Goal: Task Accomplishment & Management: Manage account settings

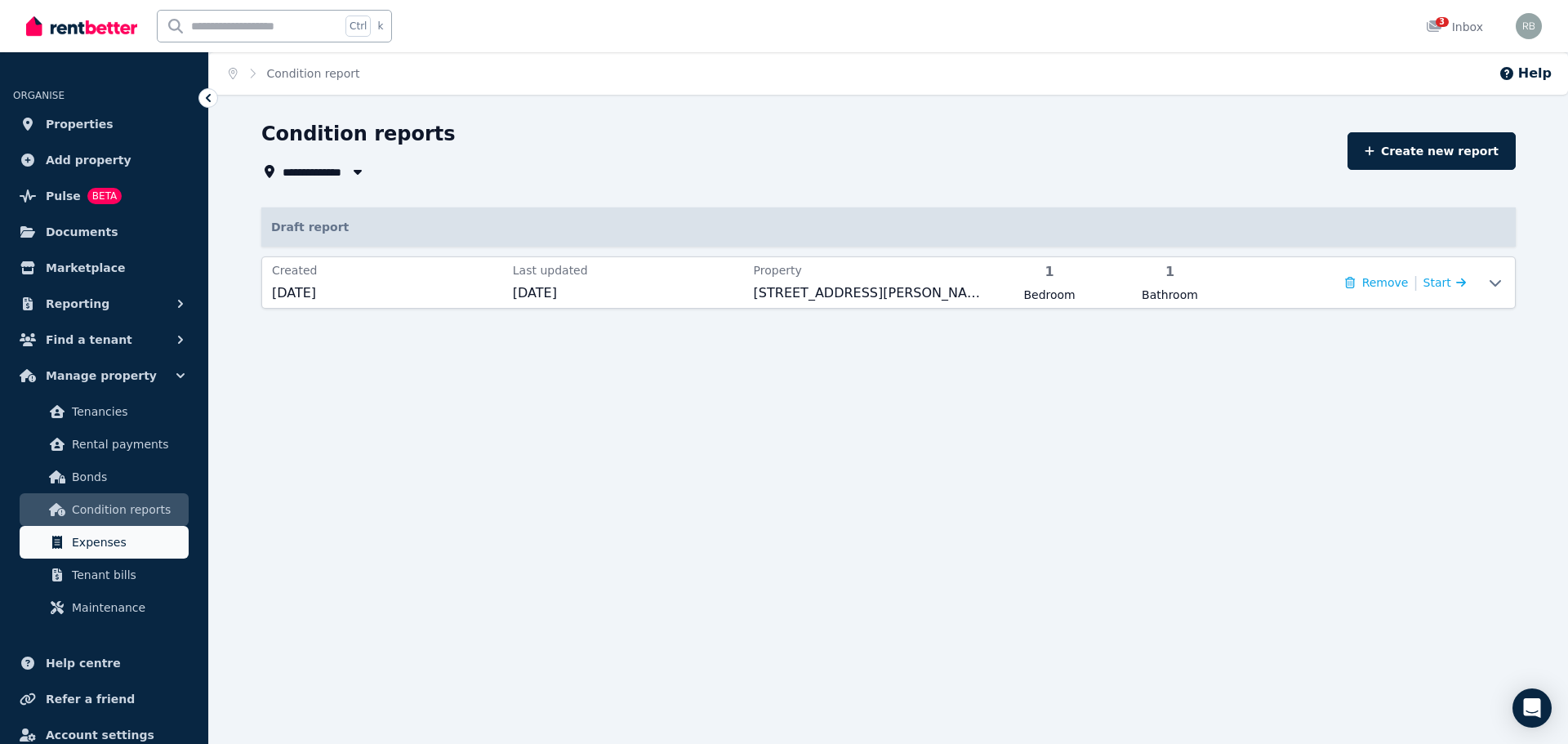
click at [104, 538] on span "Expenses" at bounding box center [127, 542] width 110 height 19
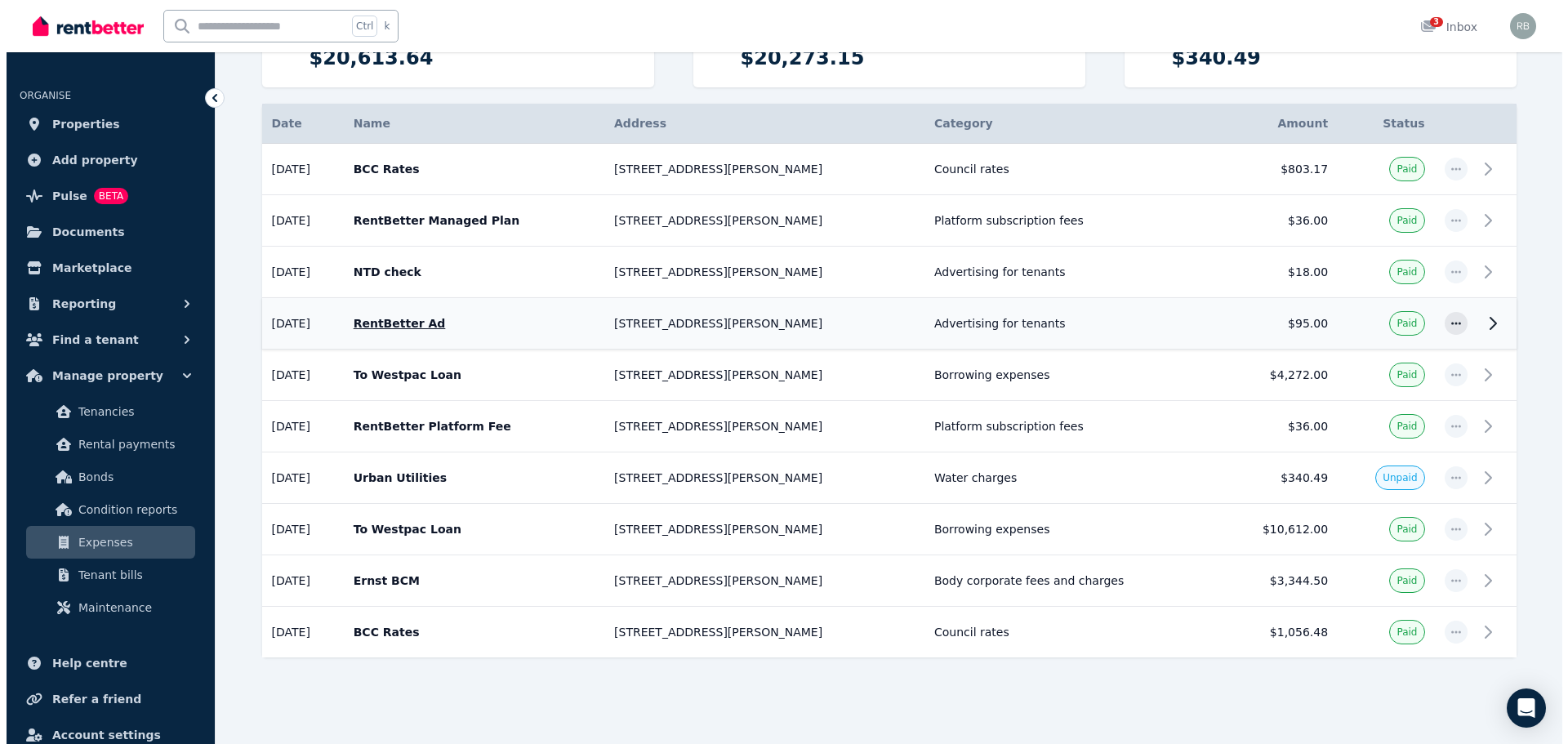
scroll to position [258, 0]
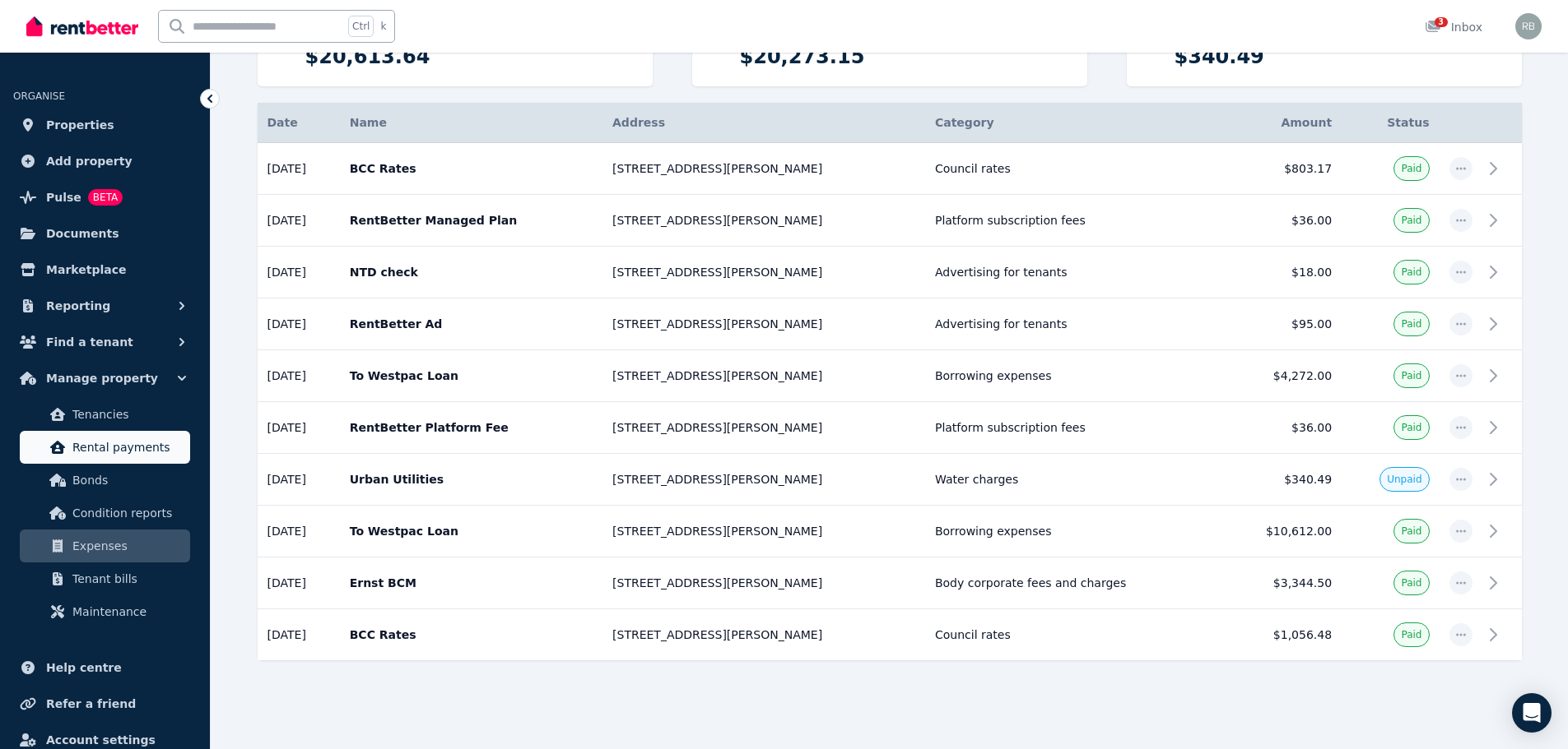
click at [115, 446] on span "Rental payments" at bounding box center [128, 447] width 111 height 20
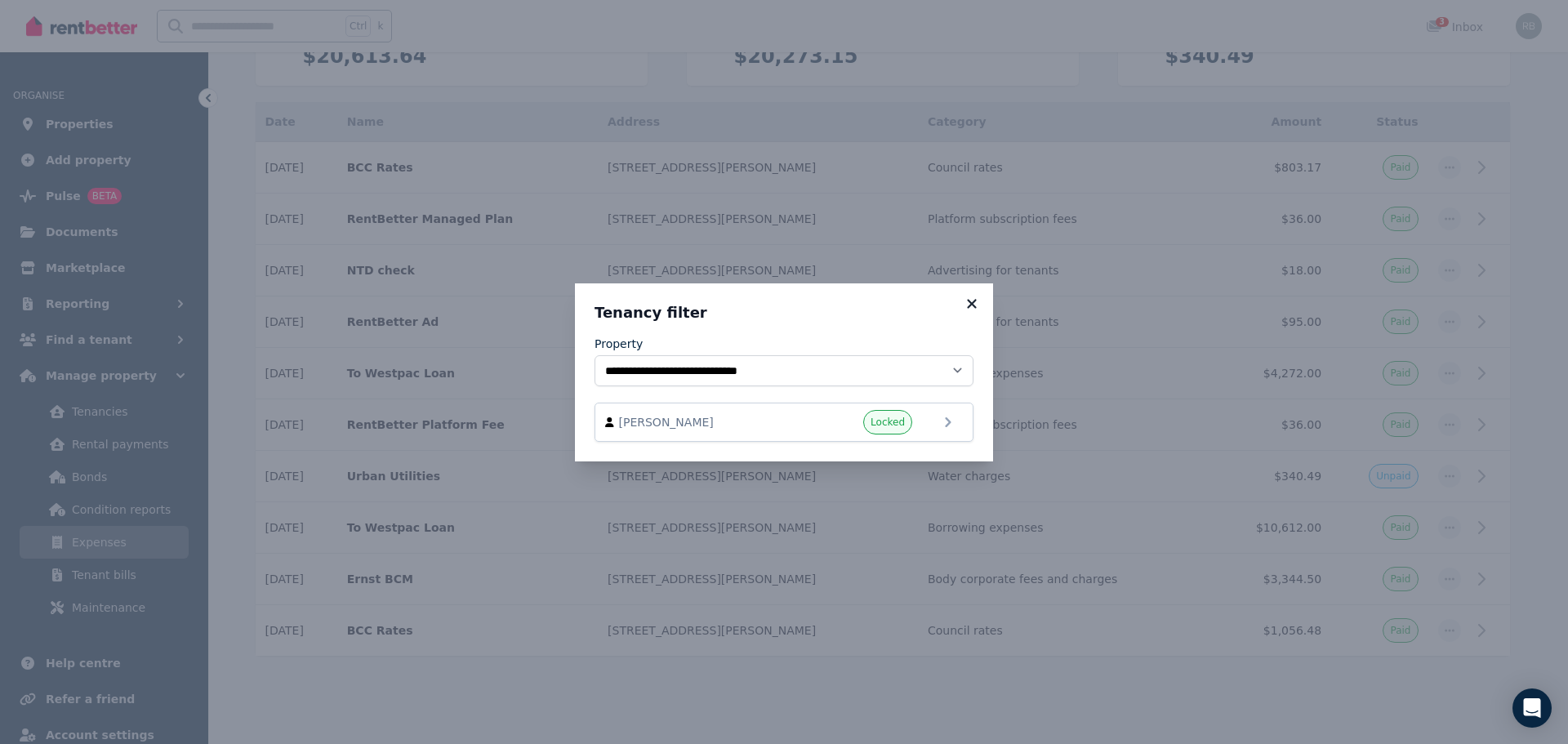
click at [971, 303] on icon at bounding box center [972, 303] width 9 height 9
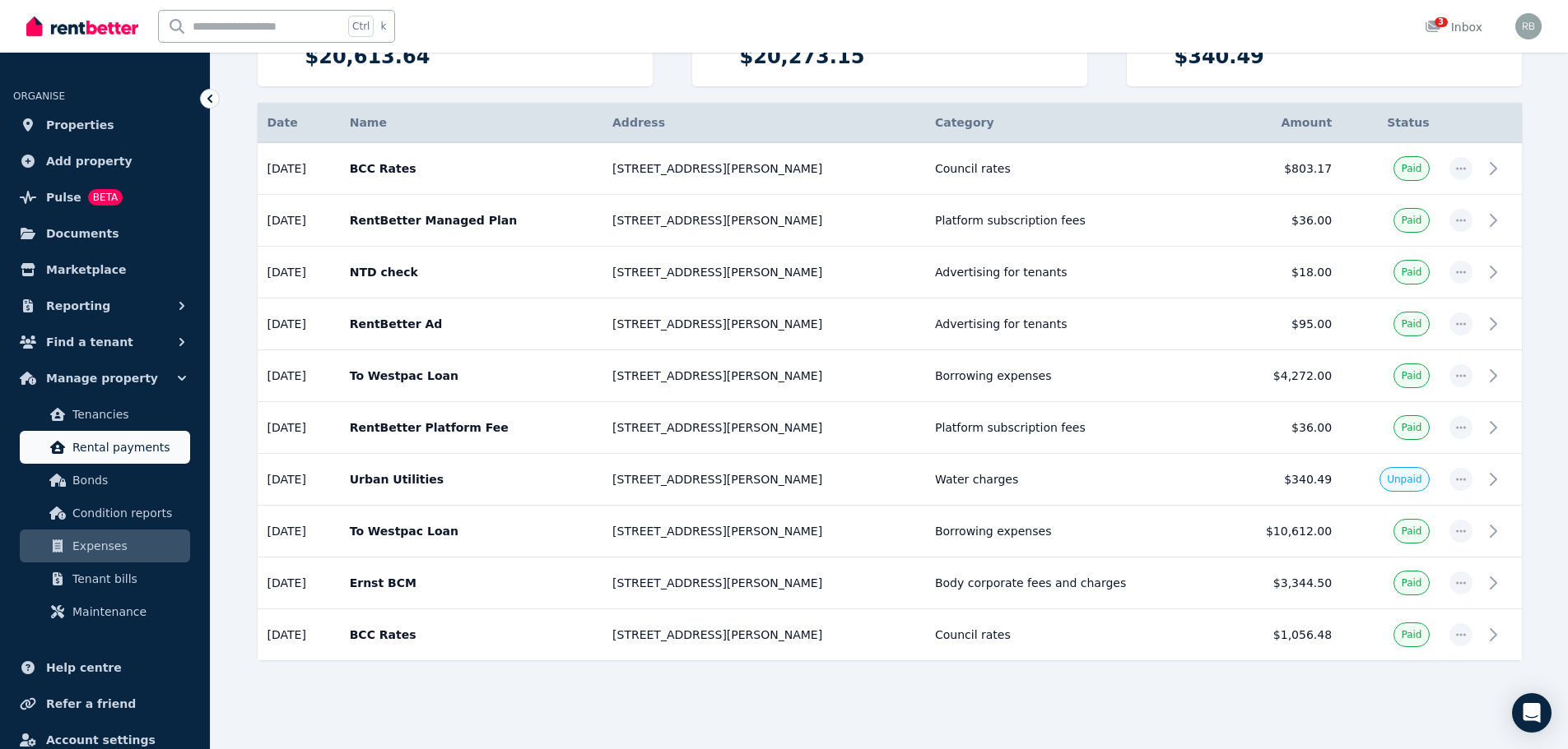
click at [110, 446] on span "Rental payments" at bounding box center [128, 447] width 111 height 20
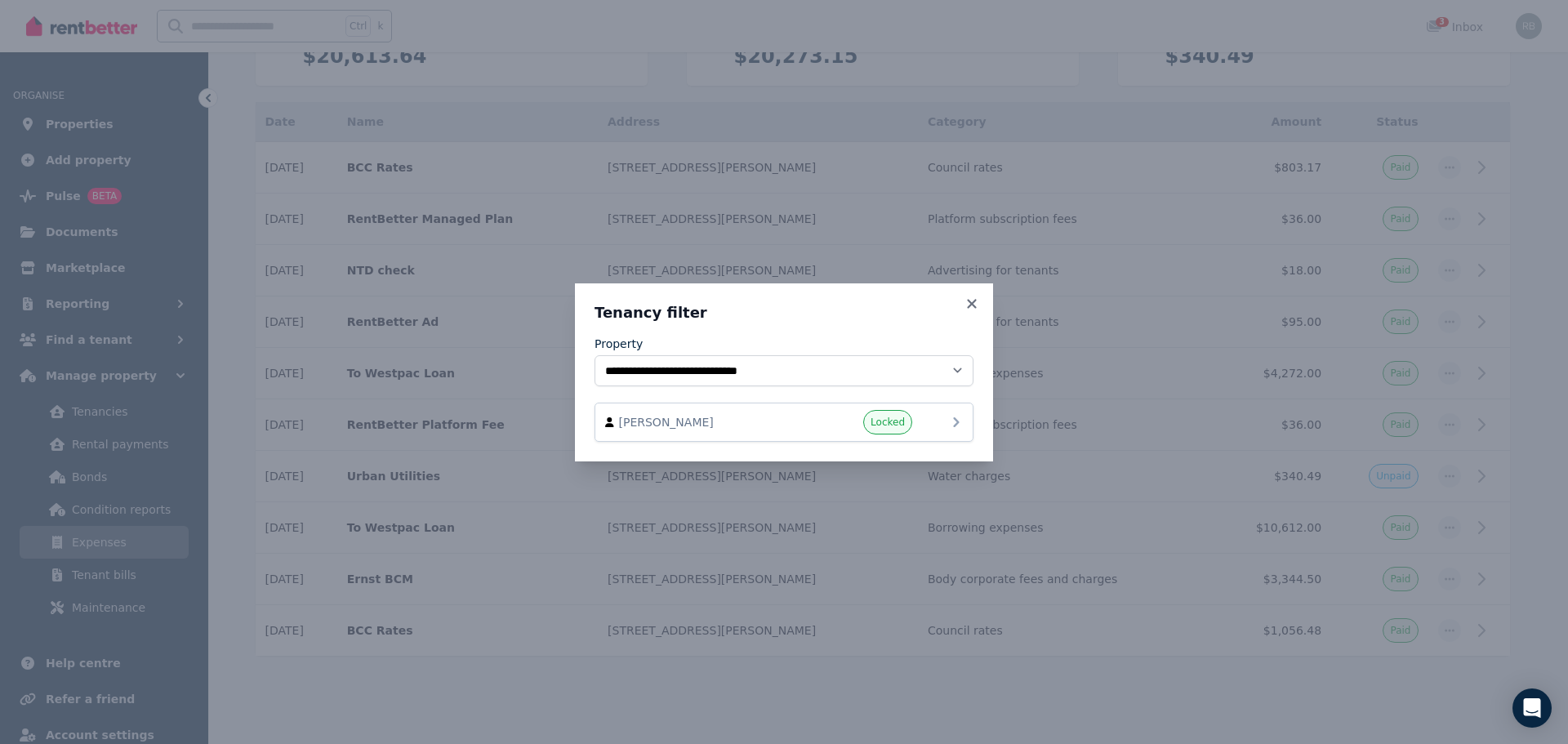
click at [740, 416] on span "[PERSON_NAME]" at bounding box center [712, 422] width 186 height 16
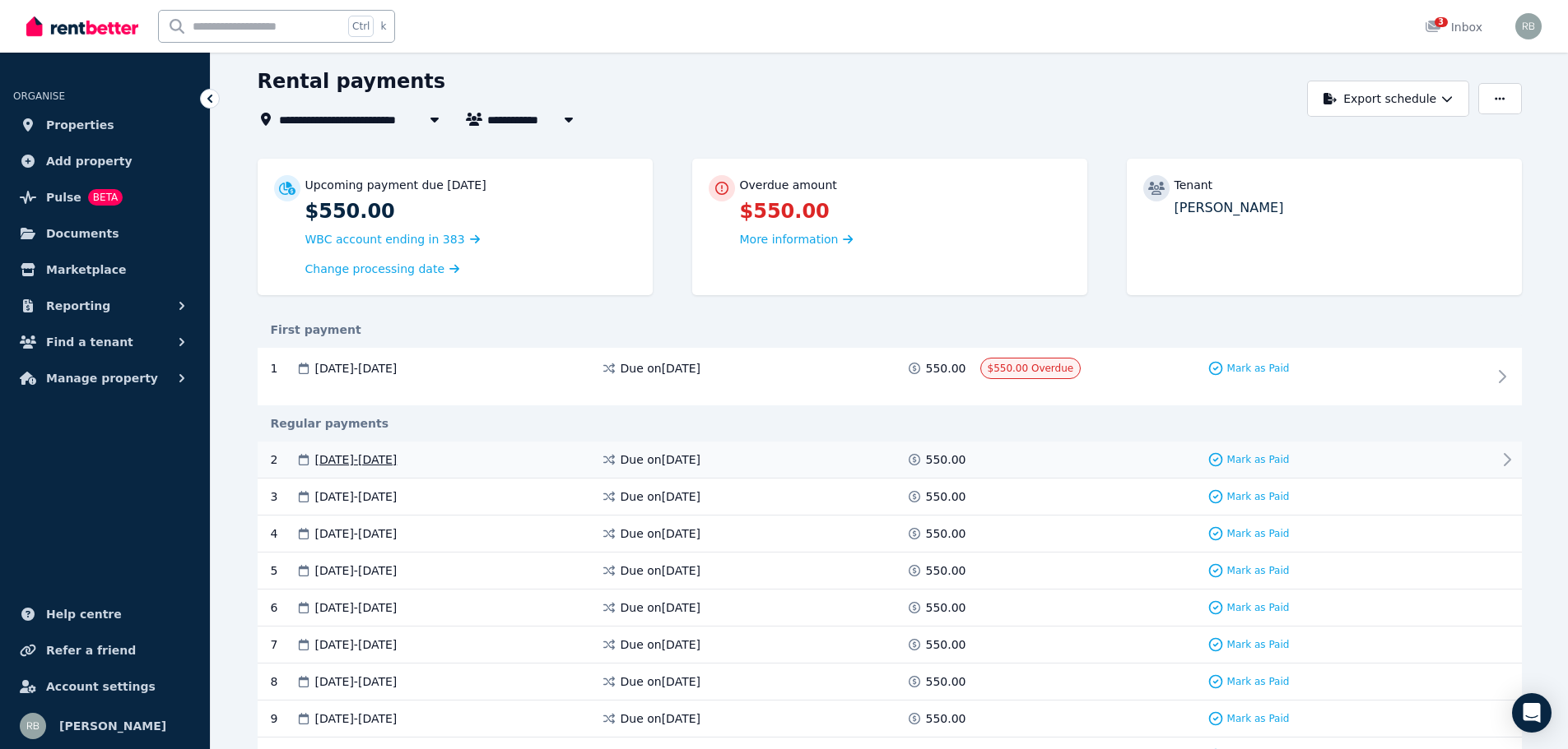
scroll to position [82, 0]
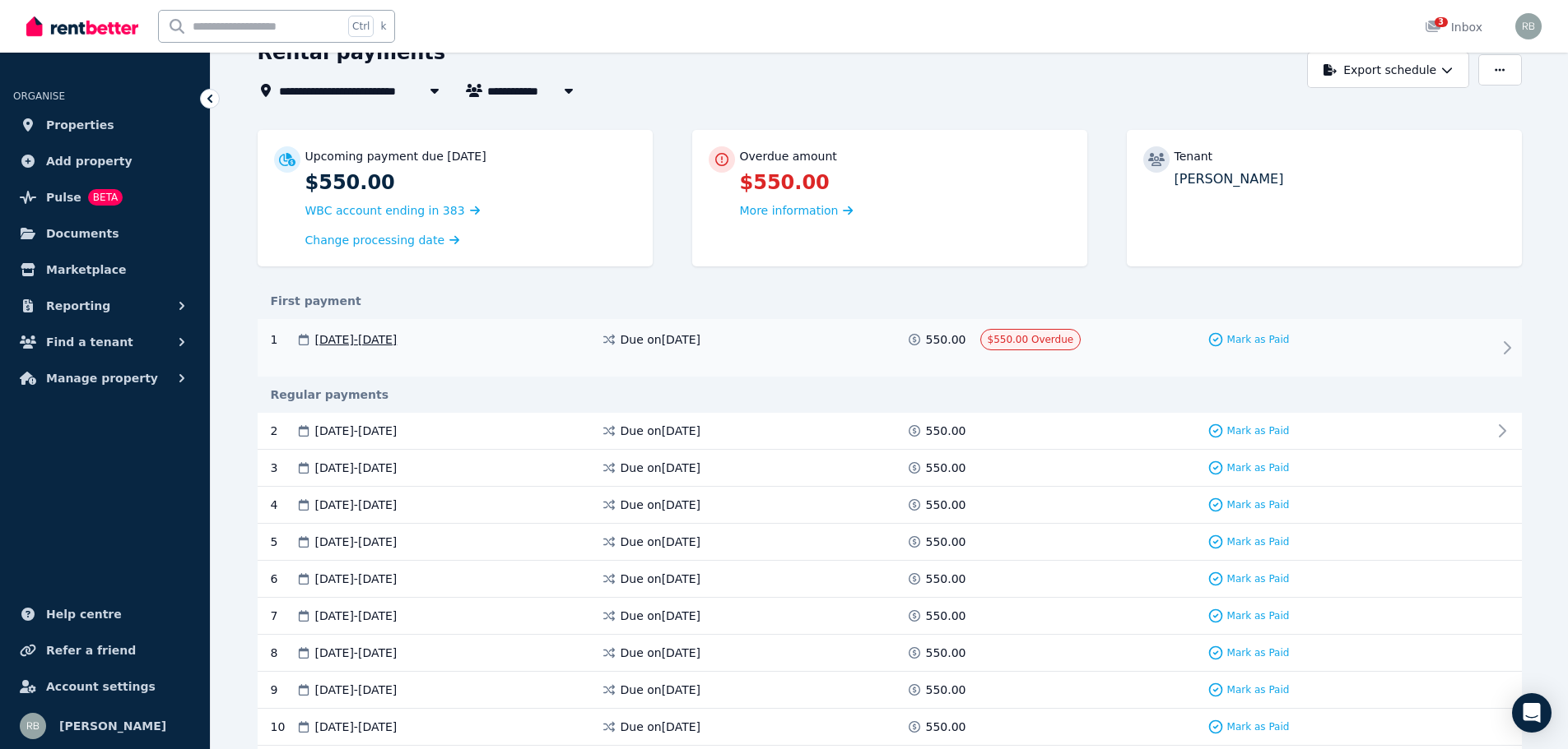
click at [1020, 334] on span "$550.00 Overdue" at bounding box center [1030, 339] width 86 height 11
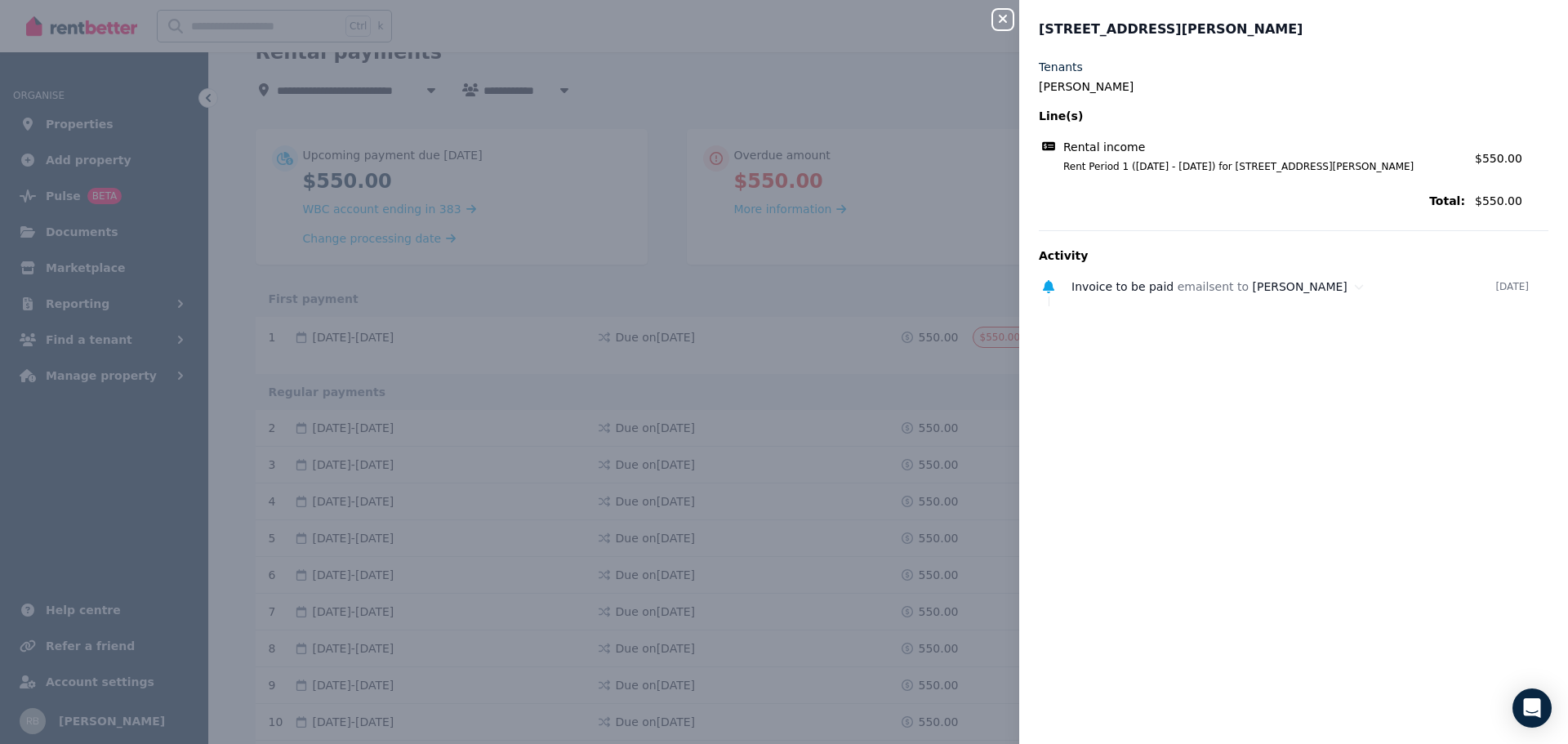
click at [826, 347] on div "Close panel [STREET_ADDRESS][PERSON_NAME] Tenants [PERSON_NAME] Line(s) Rental …" at bounding box center [784, 372] width 1568 height 744
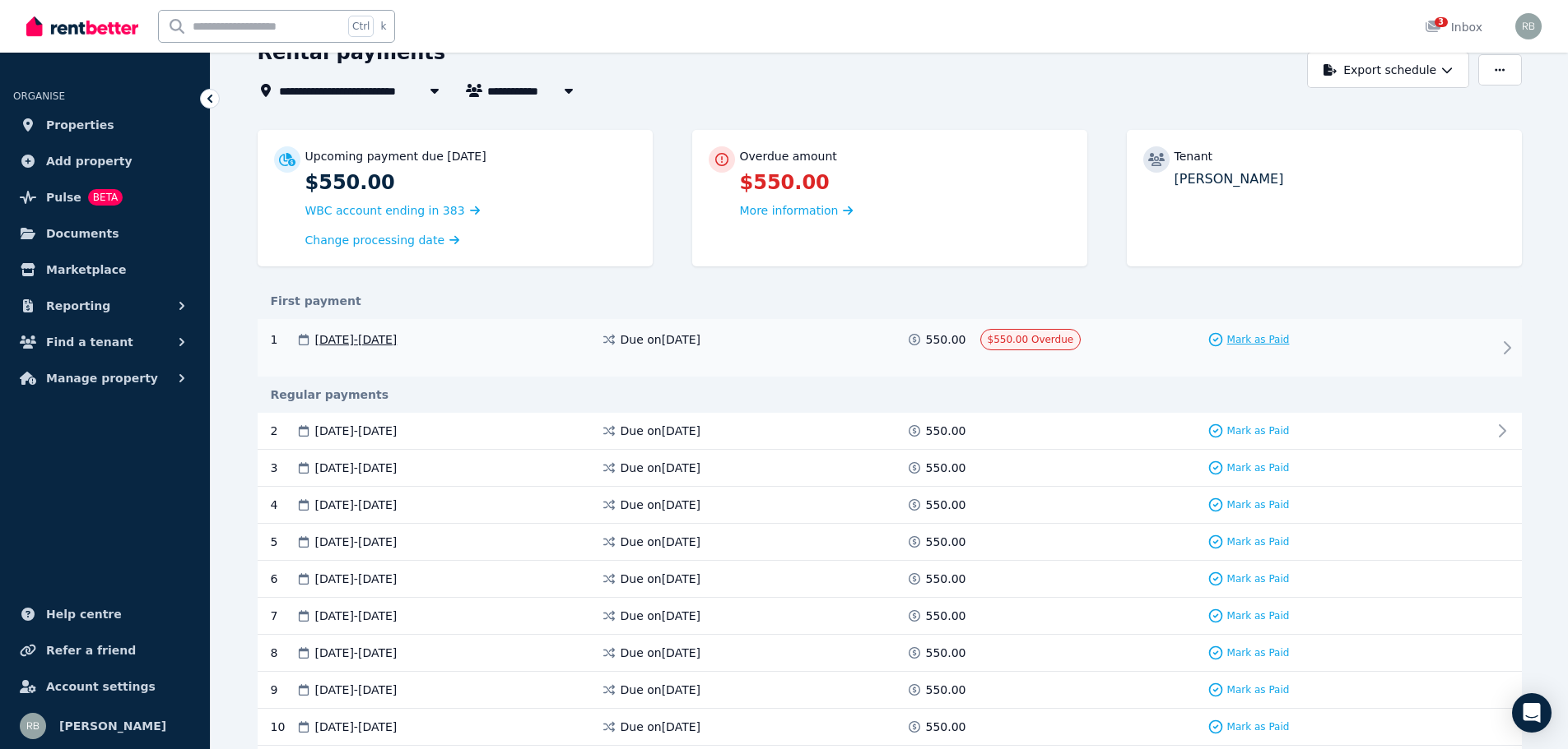
click at [1266, 340] on span "Mark as Paid" at bounding box center [1258, 340] width 62 height 13
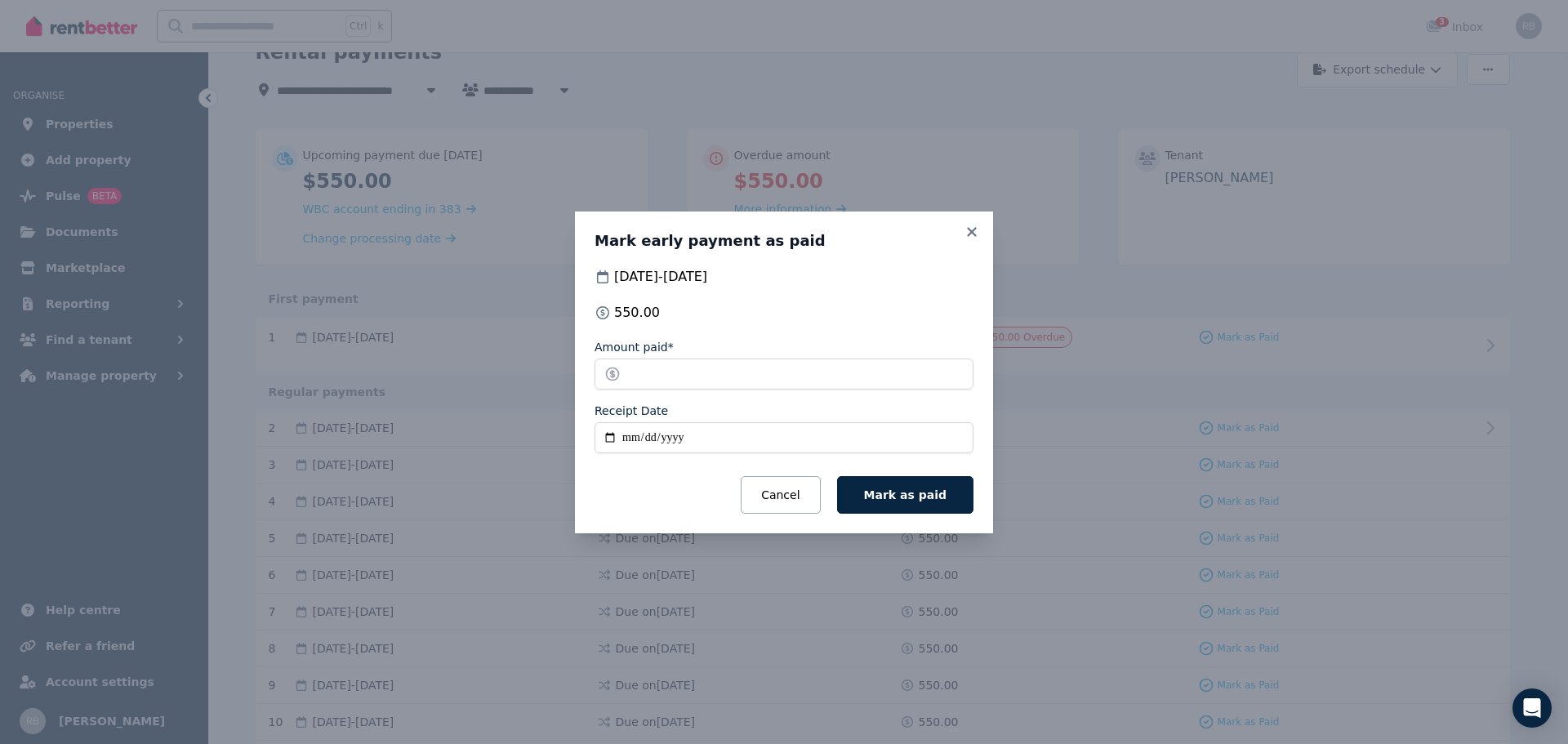
click at [705, 436] on input "Receipt Date" at bounding box center [784, 438] width 379 height 31
type input "**********"
click at [908, 496] on span "Mark as paid" at bounding box center [905, 495] width 82 height 13
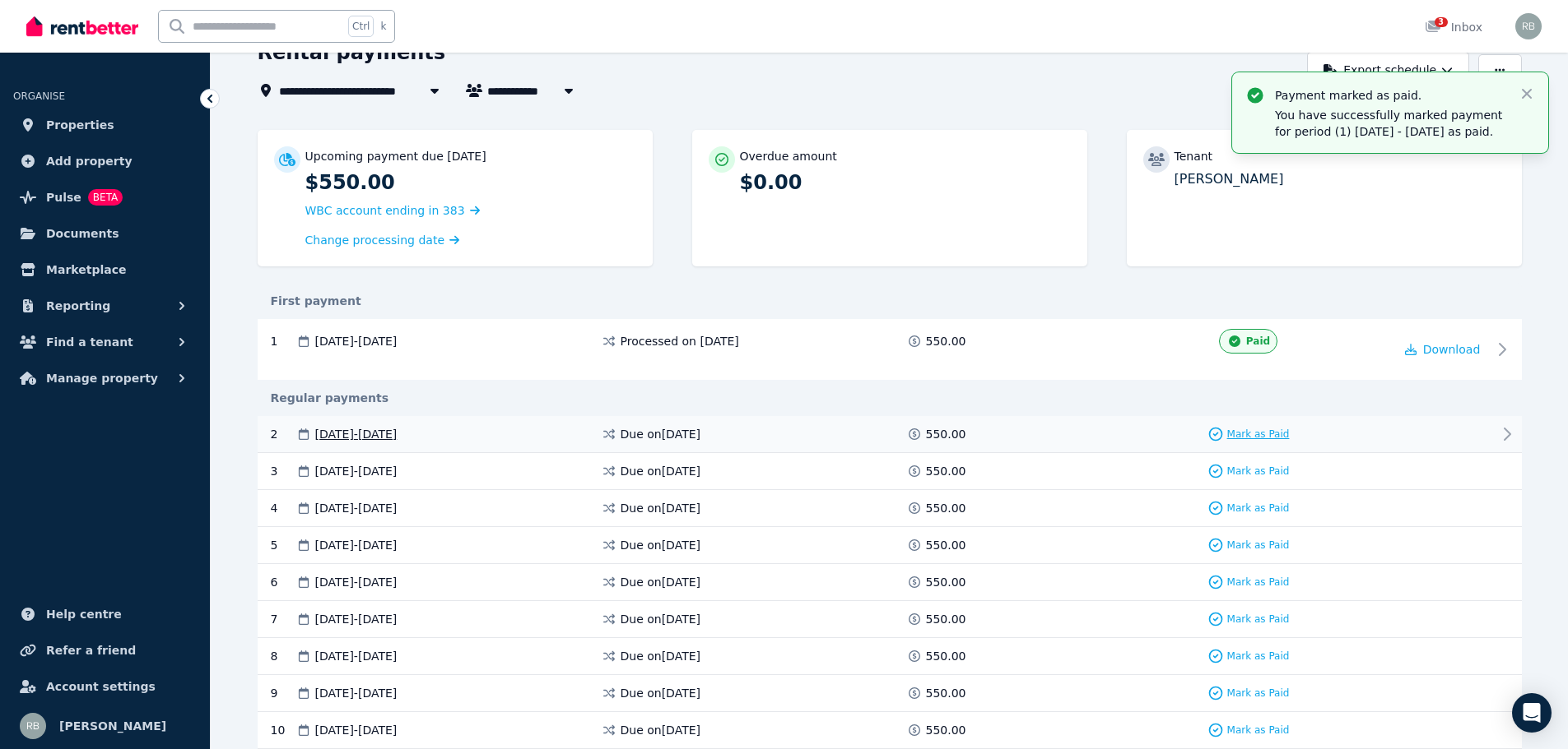
click at [1251, 431] on span "Mark as Paid" at bounding box center [1258, 433] width 62 height 13
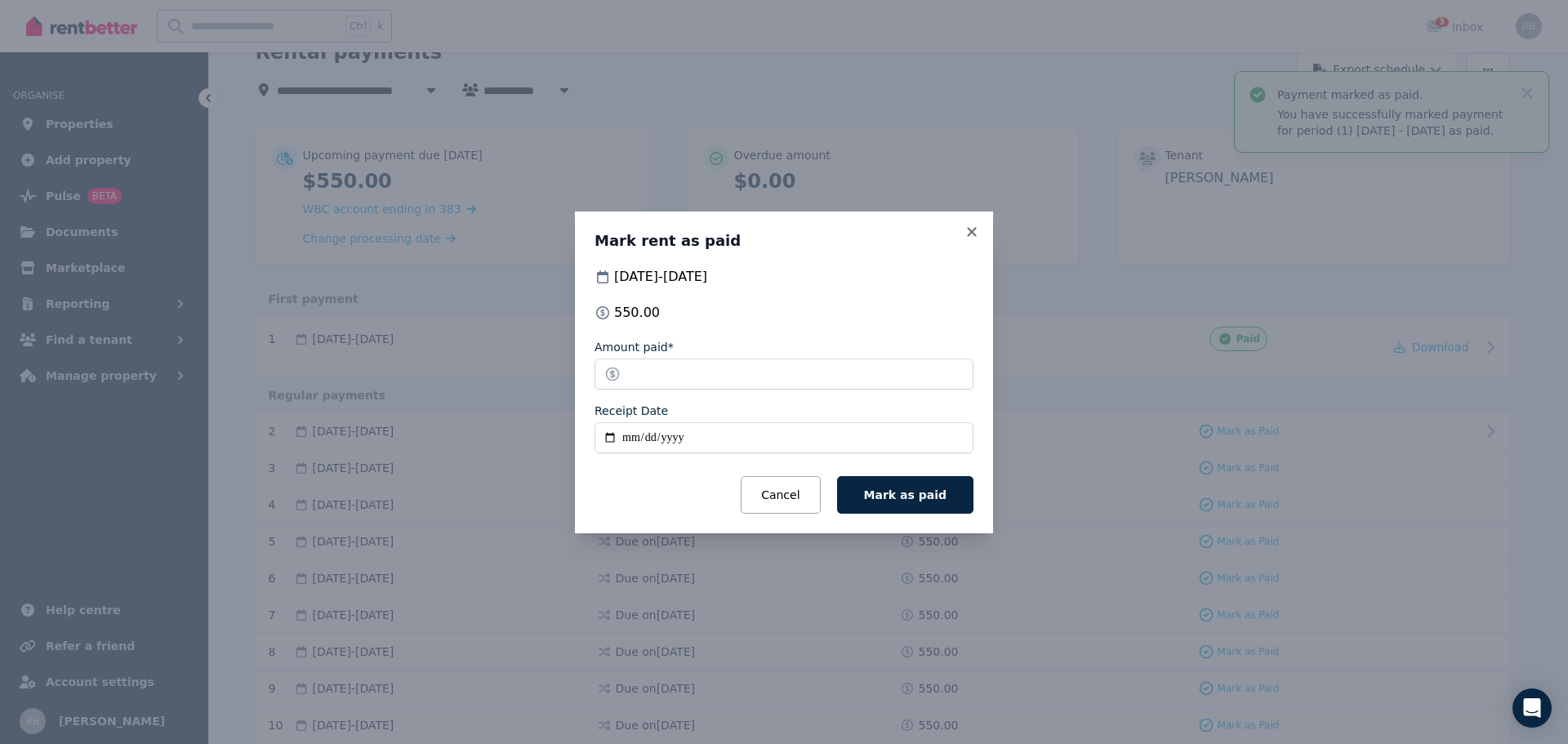
click at [697, 437] on input "Receipt Date" at bounding box center [784, 438] width 379 height 31
type input "**********"
click at [911, 489] on span "Mark as paid" at bounding box center [905, 495] width 82 height 13
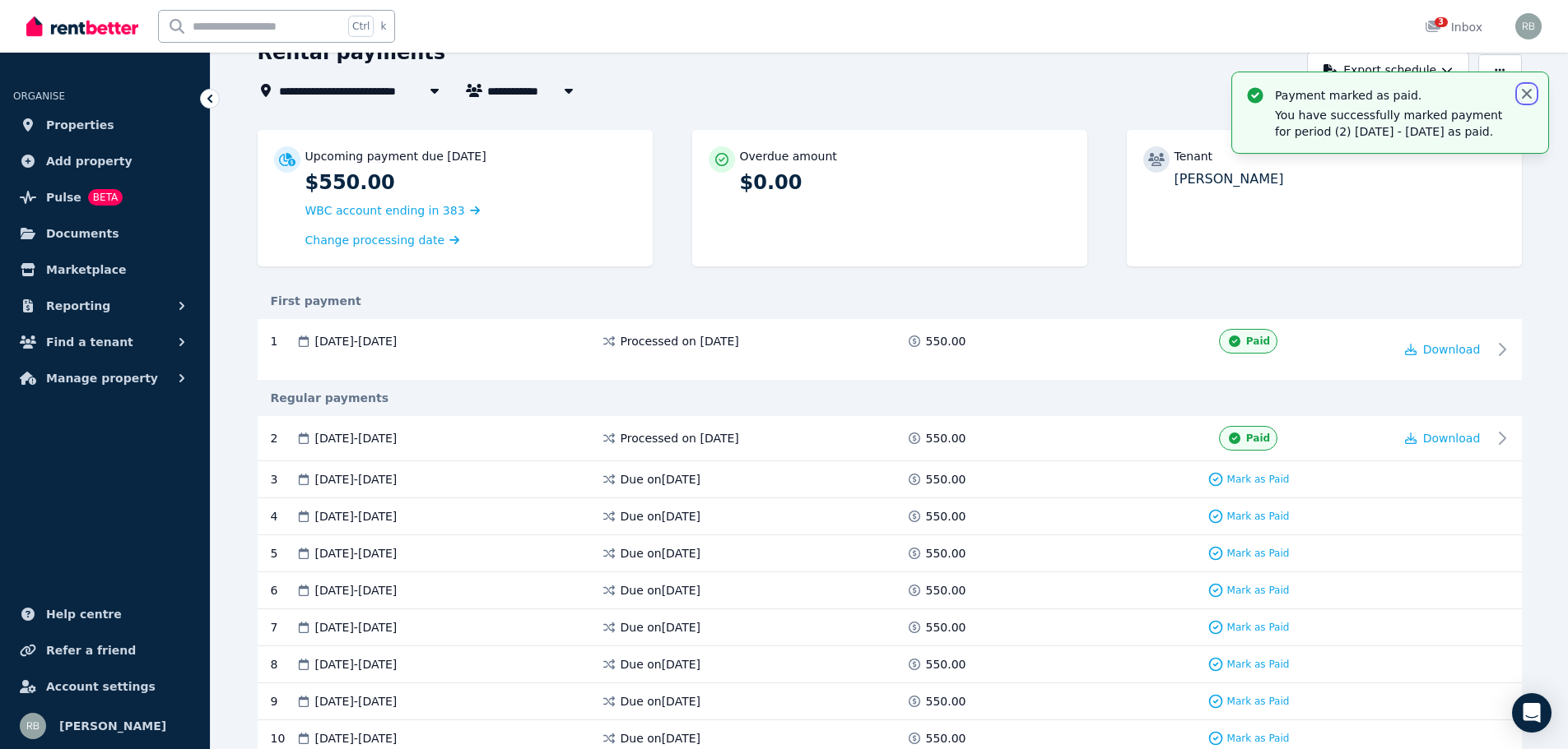
click at [1527, 94] on icon "button" at bounding box center [1527, 94] width 10 height 10
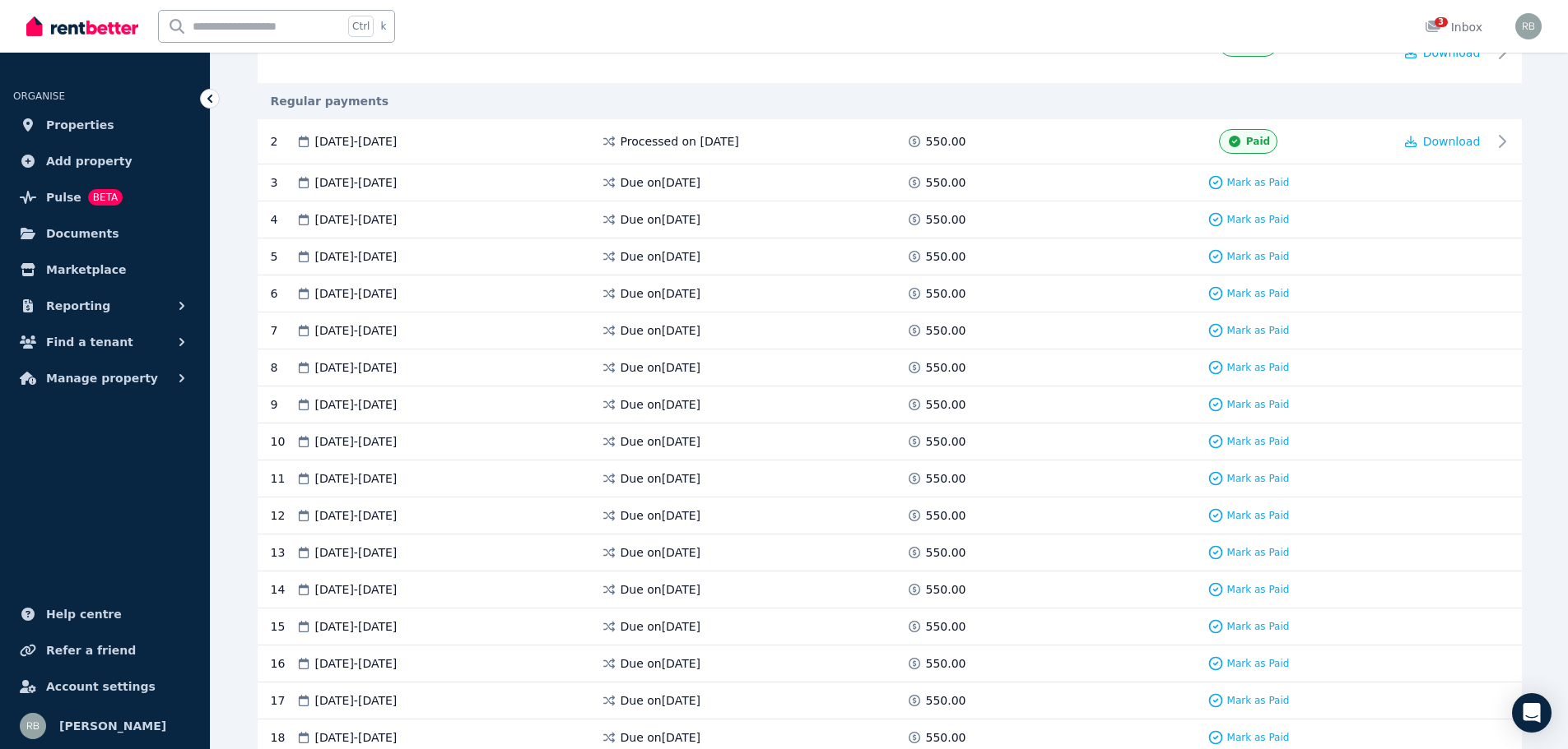
scroll to position [0, 0]
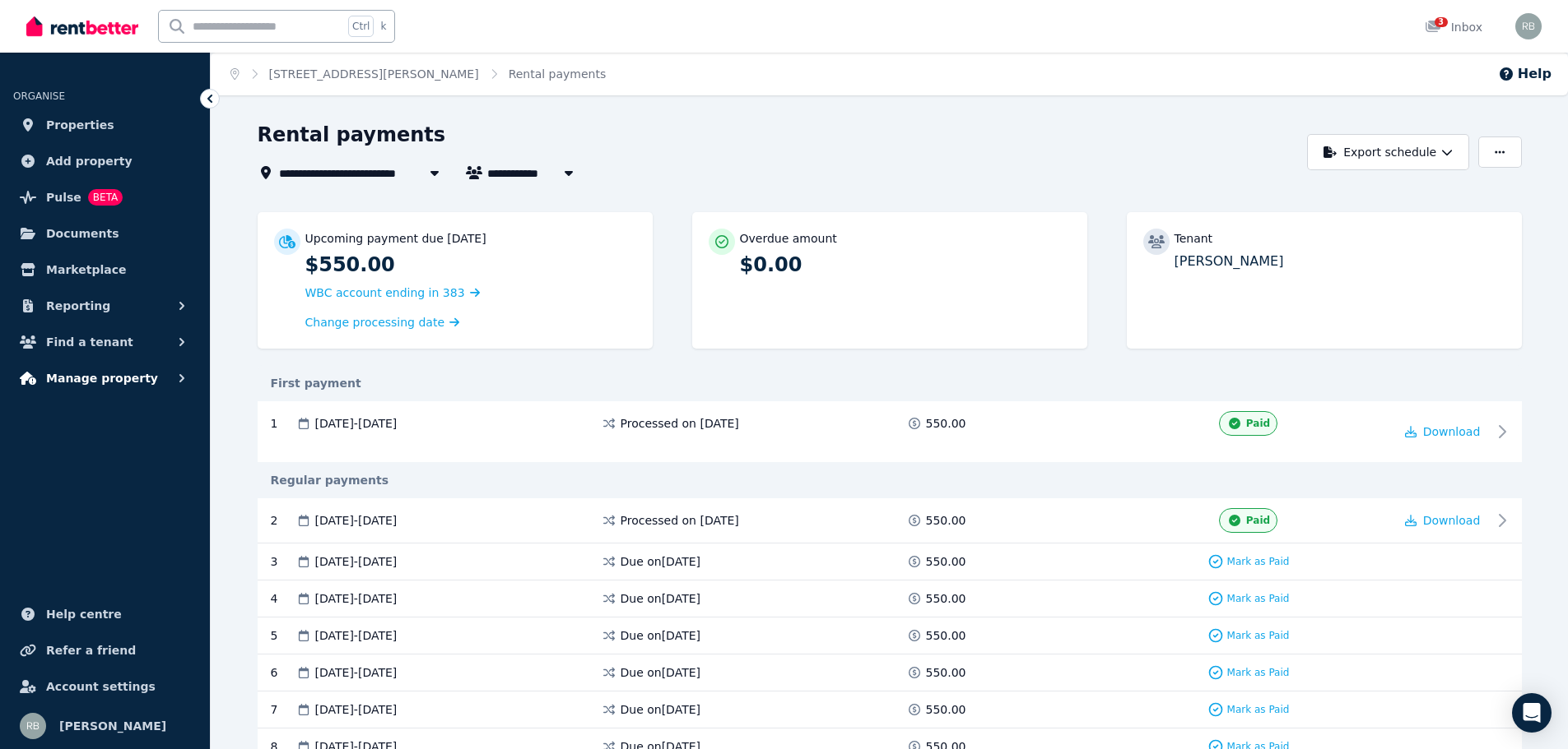
click at [119, 380] on span "Manage property" at bounding box center [102, 378] width 112 height 20
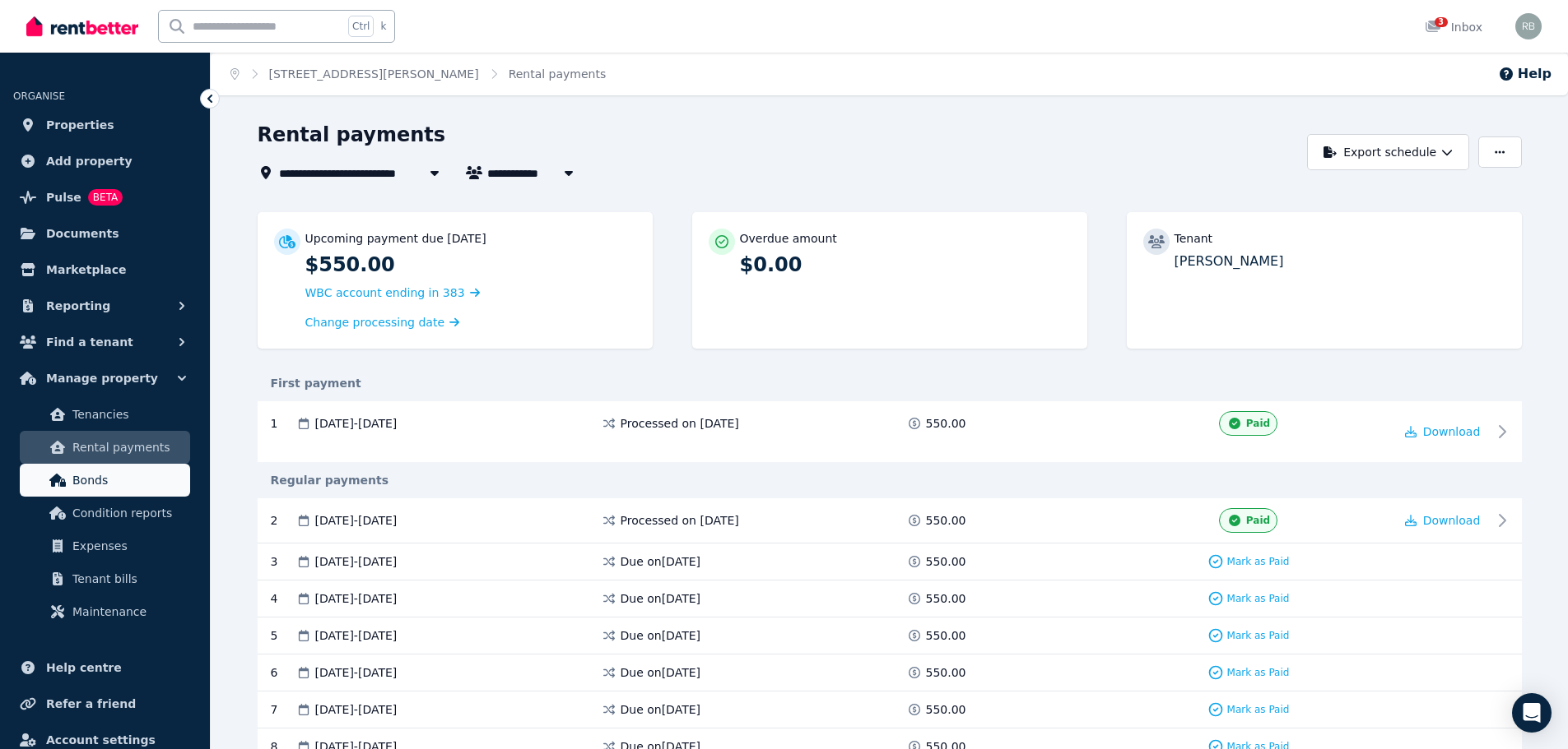
click at [131, 478] on span "Bonds" at bounding box center [128, 480] width 111 height 20
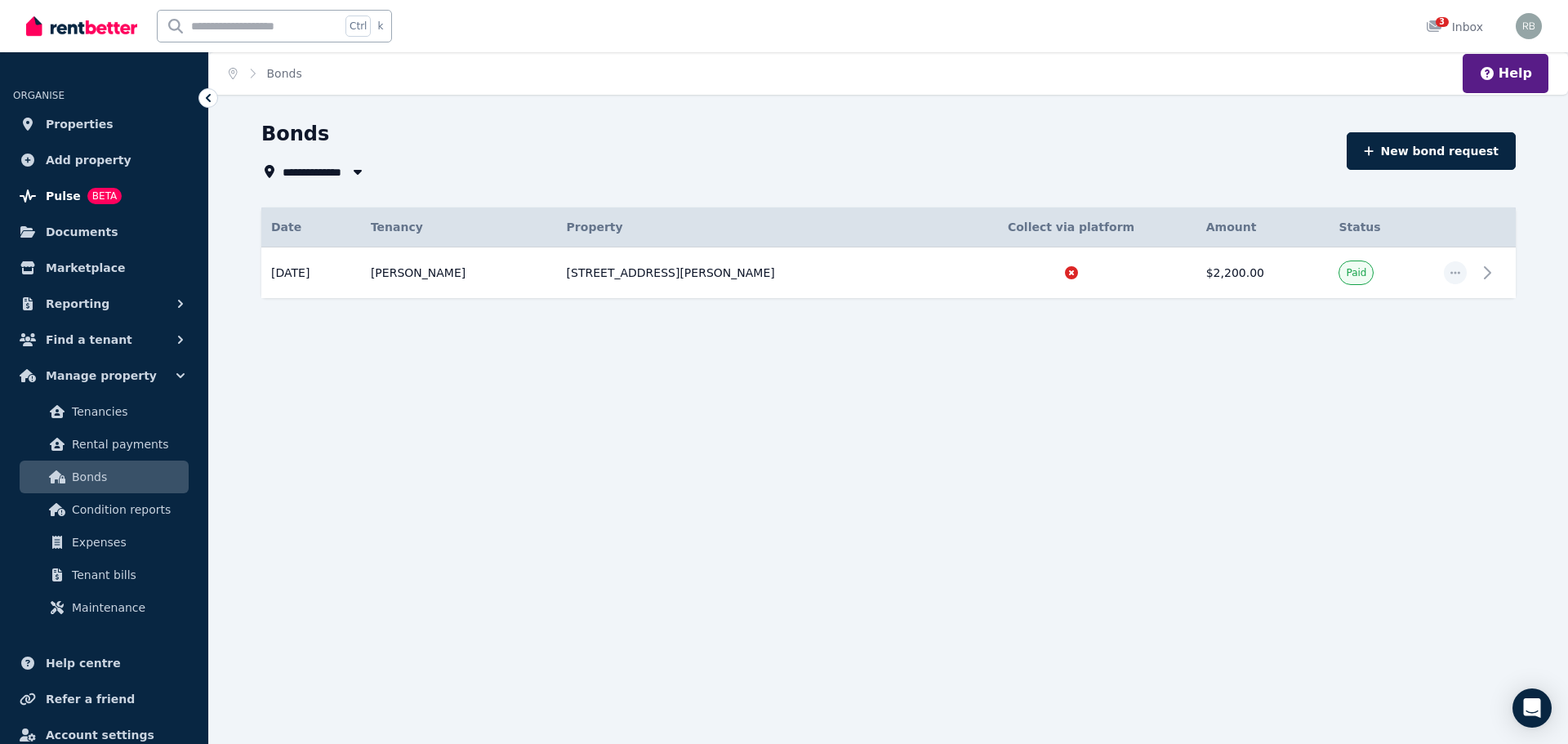
click at [47, 192] on span "Pulse" at bounding box center [63, 196] width 35 height 19
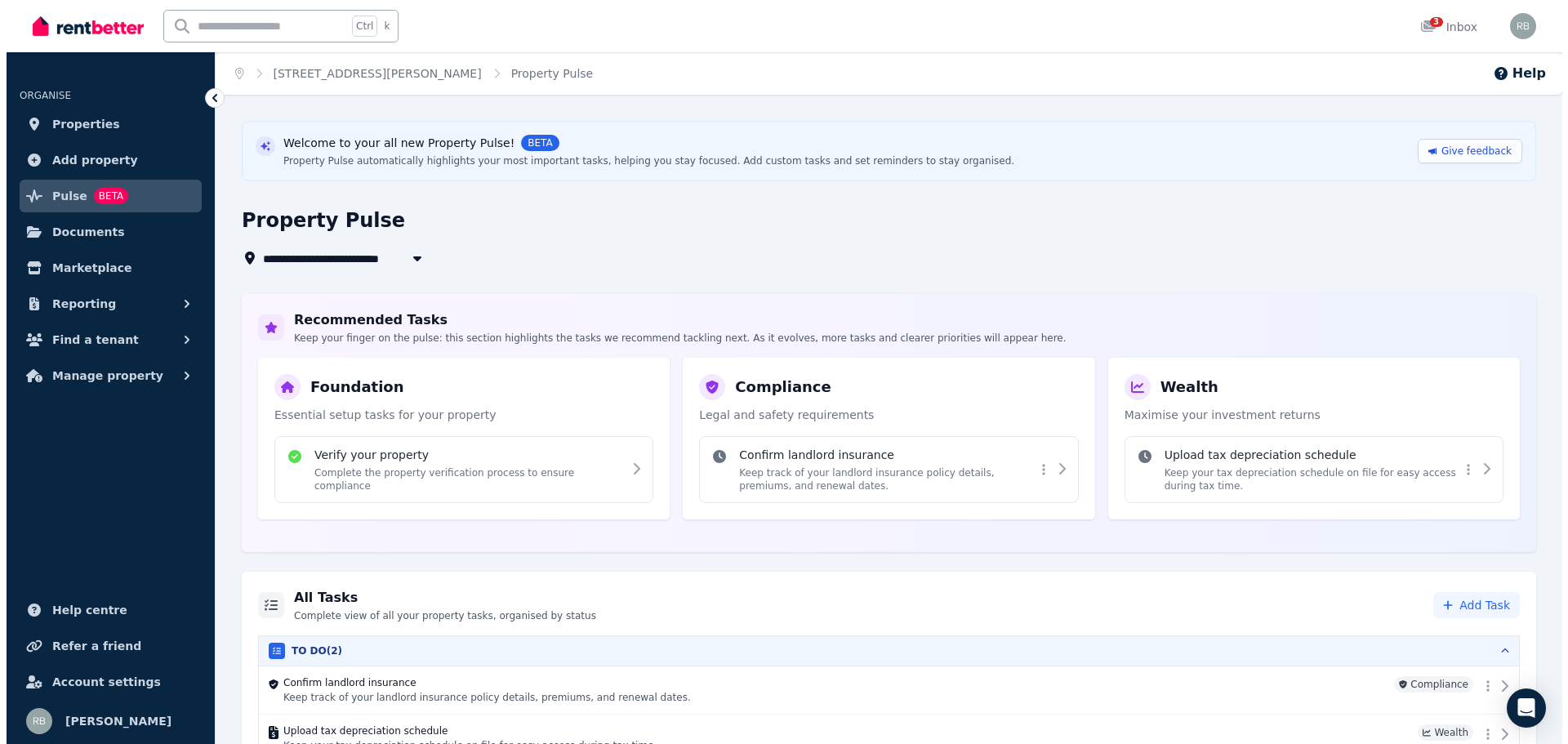
scroll to position [73, 0]
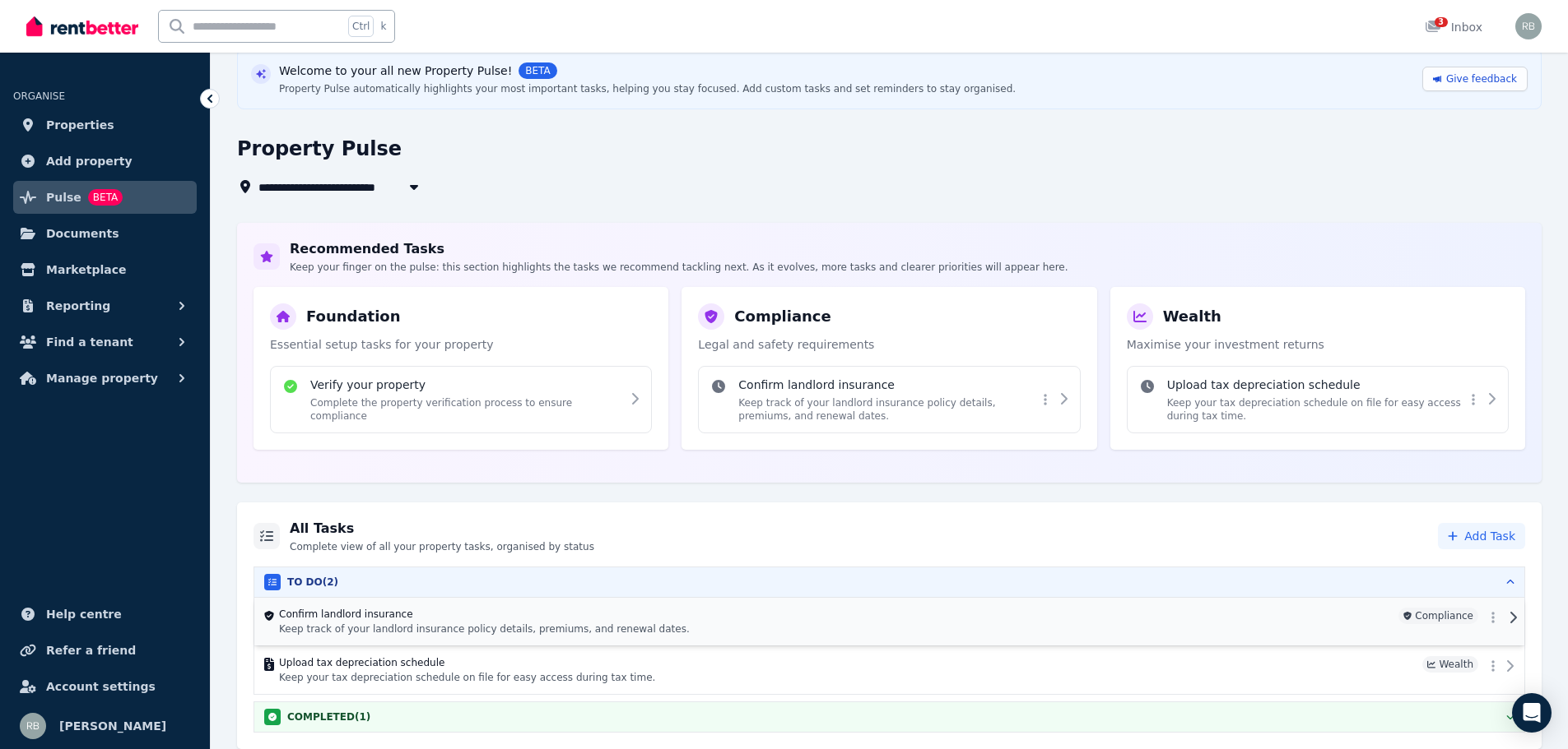
click at [607, 622] on div "Confirm landlord insurance Keep track of your landlord insurance policy details…" at bounding box center [836, 622] width 1113 height 28
